Goal: Task Accomplishment & Management: Manage account settings

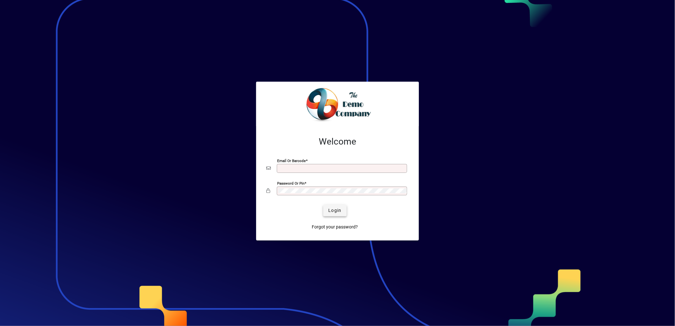
type input "**********"
click at [335, 213] on span "Login" at bounding box center [334, 210] width 13 height 7
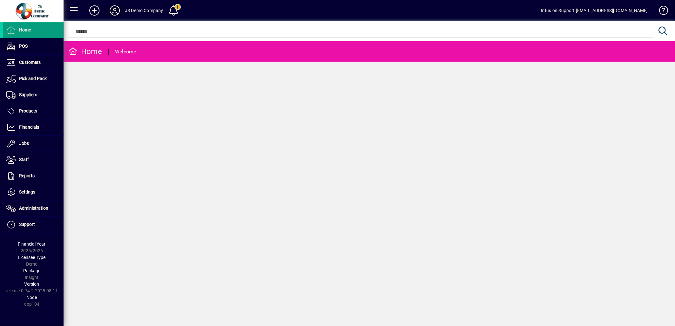
click at [116, 11] on icon at bounding box center [114, 10] width 13 height 10
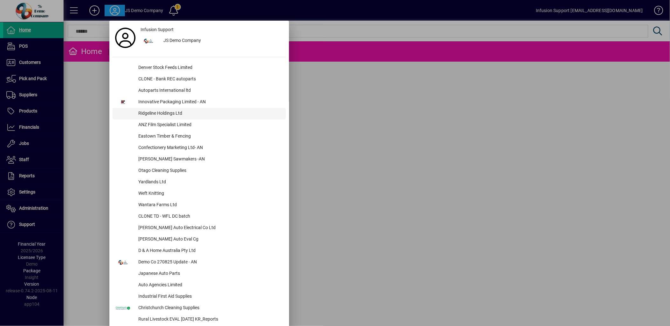
click at [164, 114] on div "Ridgeline Holdings Ltd" at bounding box center [209, 113] width 153 height 11
